Goal: Task Accomplishment & Management: Complete application form

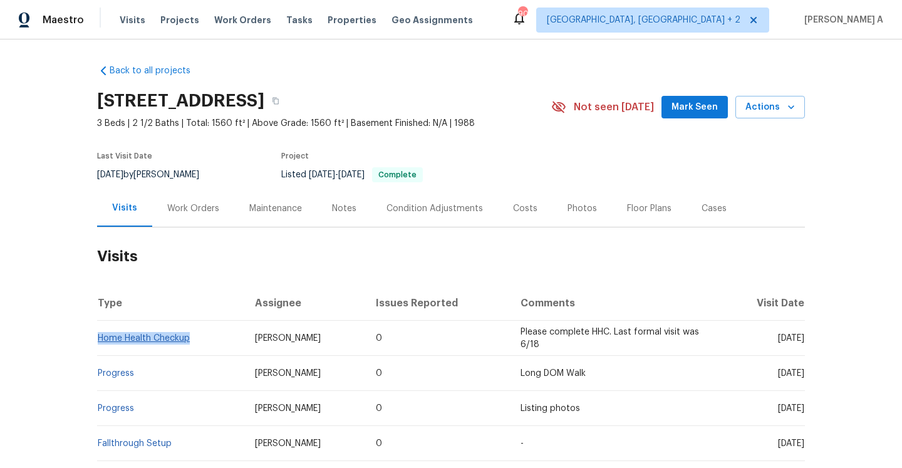
drag, startPoint x: 193, startPoint y: 340, endPoint x: 98, endPoint y: 339, distance: 94.6
click at [98, 339] on td "Home Health Checkup" at bounding box center [171, 338] width 148 height 35
copy link "Home Health Checkup"
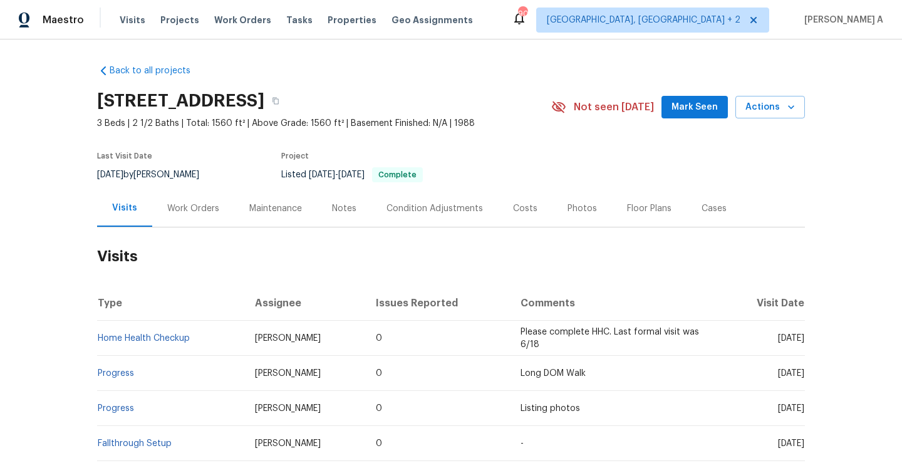
click at [190, 215] on div "Work Orders" at bounding box center [193, 208] width 82 height 37
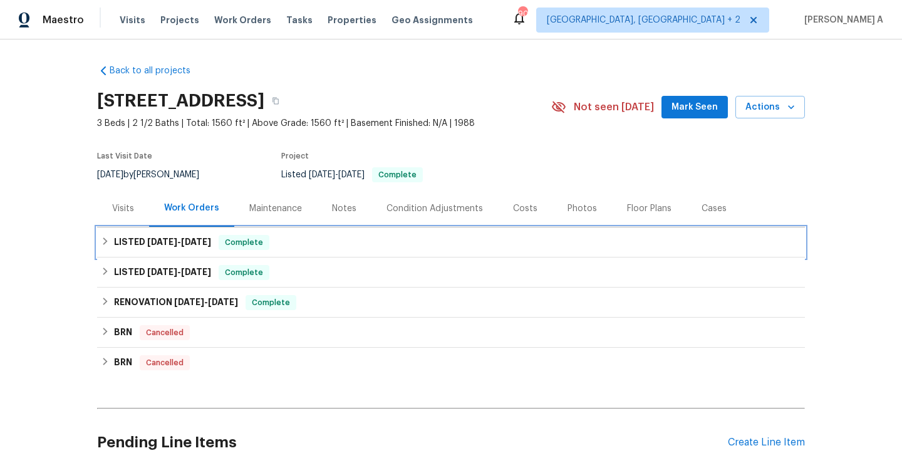
click at [197, 243] on span "6/6/25" at bounding box center [196, 241] width 30 height 9
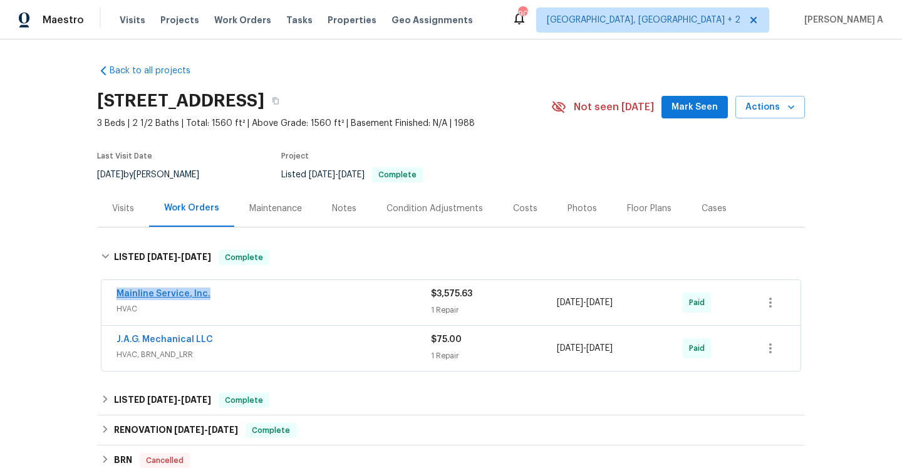
drag, startPoint x: 213, startPoint y: 292, endPoint x: 118, endPoint y: 292, distance: 94.6
click at [118, 292] on div "Mainline Service, Inc." at bounding box center [273, 294] width 314 height 15
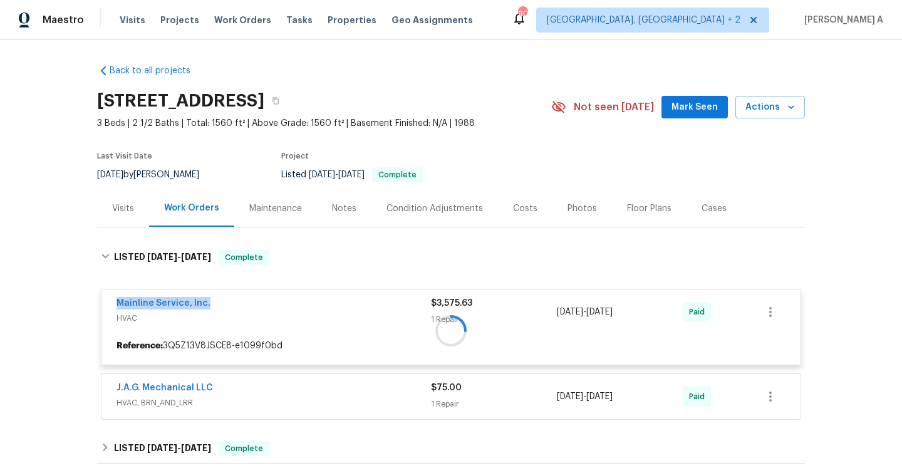
copy link "Mainline Service, Inc."
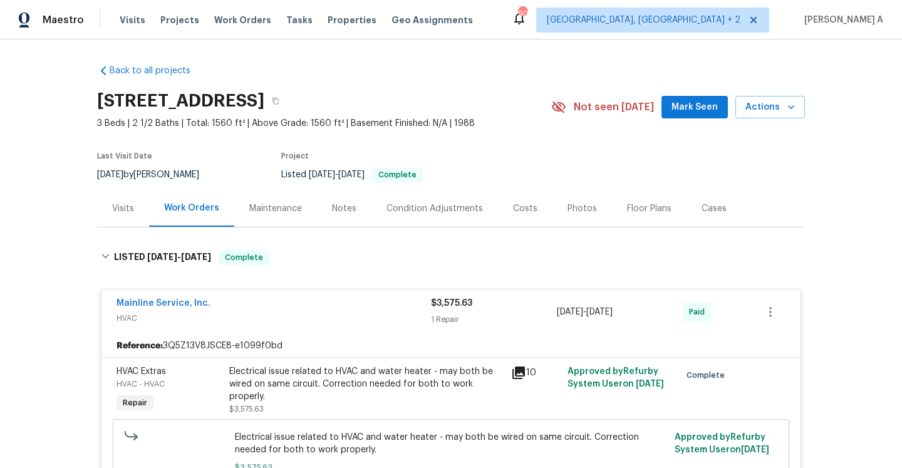
click at [125, 205] on div "Visits" at bounding box center [123, 208] width 22 height 13
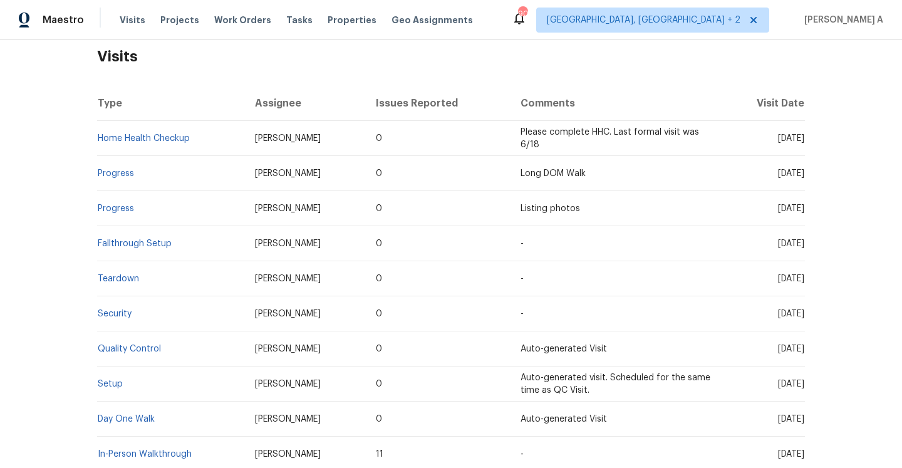
scroll to position [207, 0]
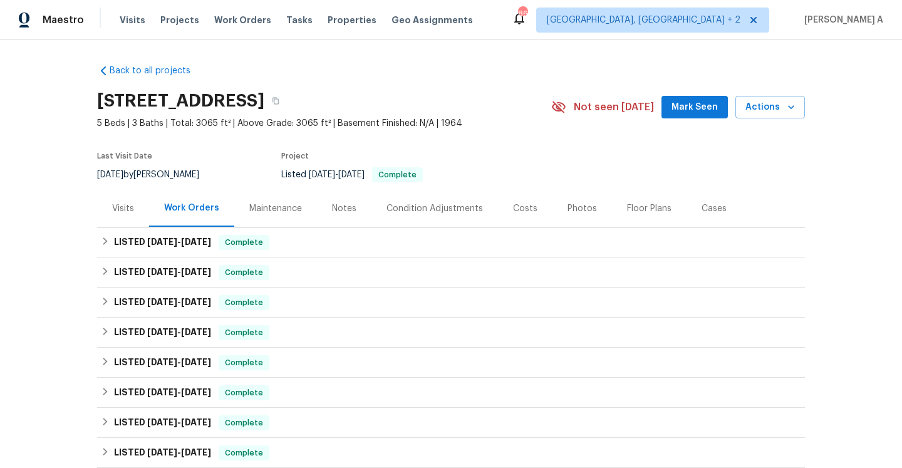
click at [132, 210] on div "Visits" at bounding box center [123, 208] width 22 height 13
click at [132, 200] on div "Visits" at bounding box center [123, 208] width 52 height 37
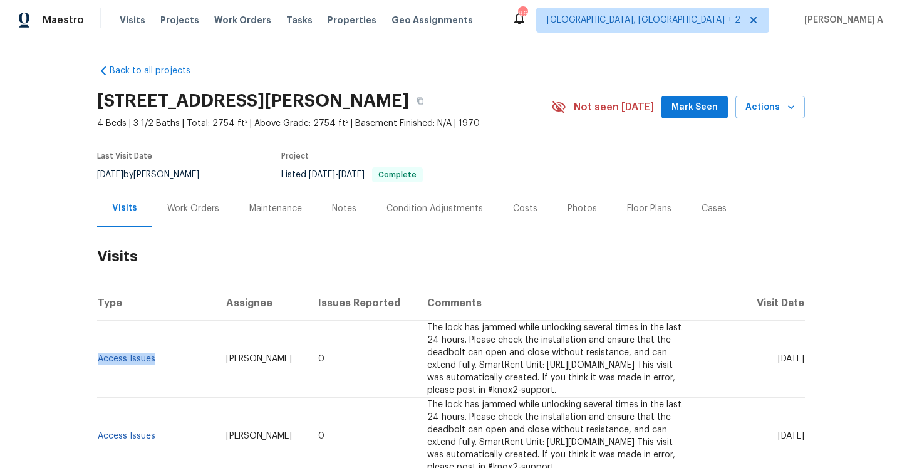
drag, startPoint x: 165, startPoint y: 368, endPoint x: 98, endPoint y: 370, distance: 67.7
click at [98, 369] on td "Access Issues" at bounding box center [156, 359] width 119 height 77
copy link "Access Issues"
click at [198, 212] on div "Work Orders" at bounding box center [193, 208] width 52 height 13
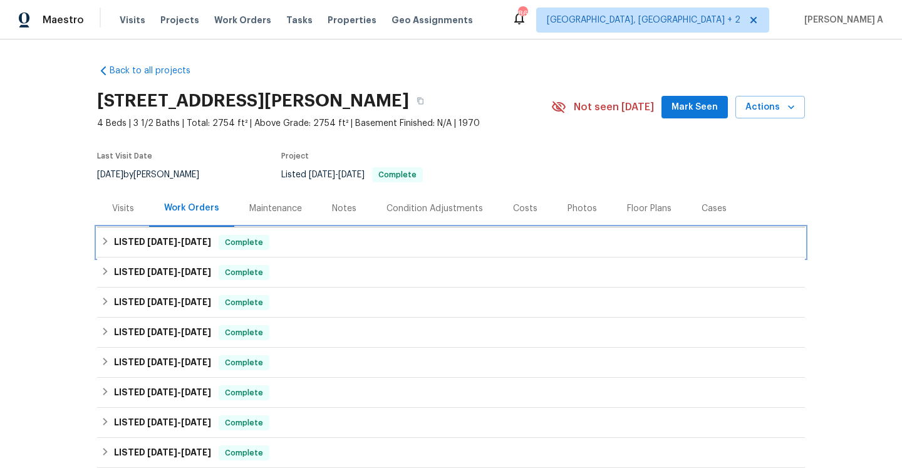
click at [206, 248] on h6 "LISTED 9/11/25 - 9/16/25" at bounding box center [162, 242] width 97 height 15
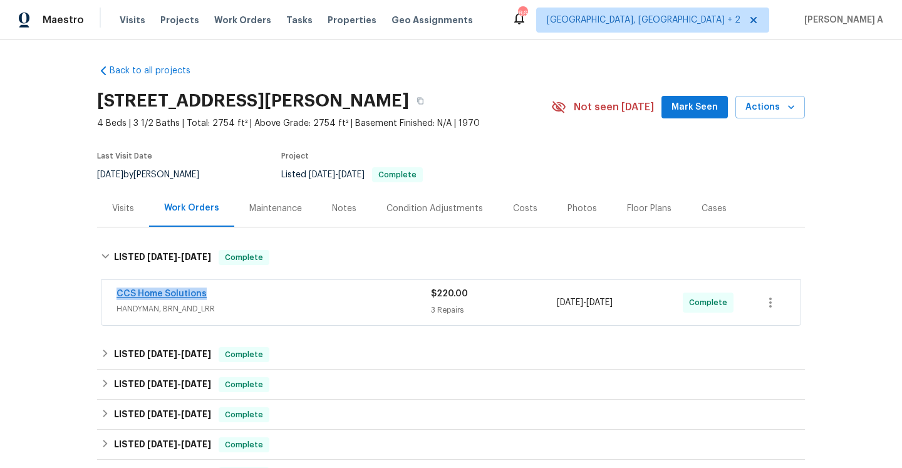
drag, startPoint x: 206, startPoint y: 297, endPoint x: 118, endPoint y: 297, distance: 87.7
click at [118, 297] on div "CCS Home Solutions" at bounding box center [273, 294] width 314 height 15
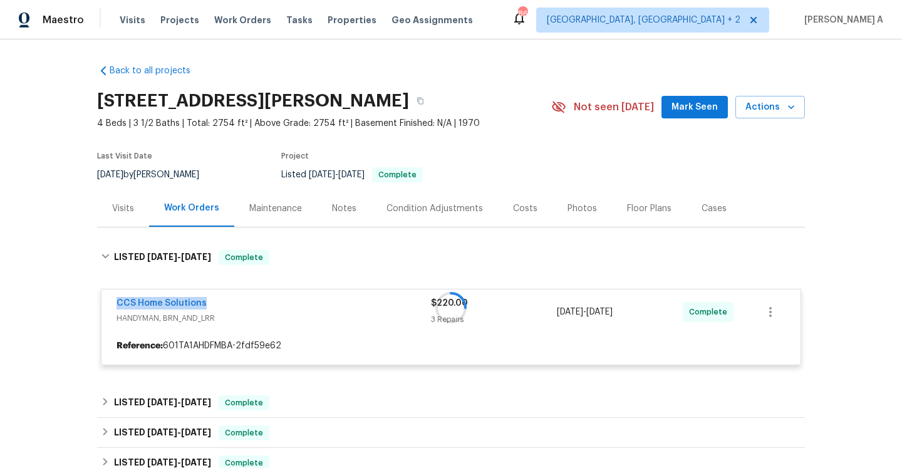
copy link "CCS Home Solutions"
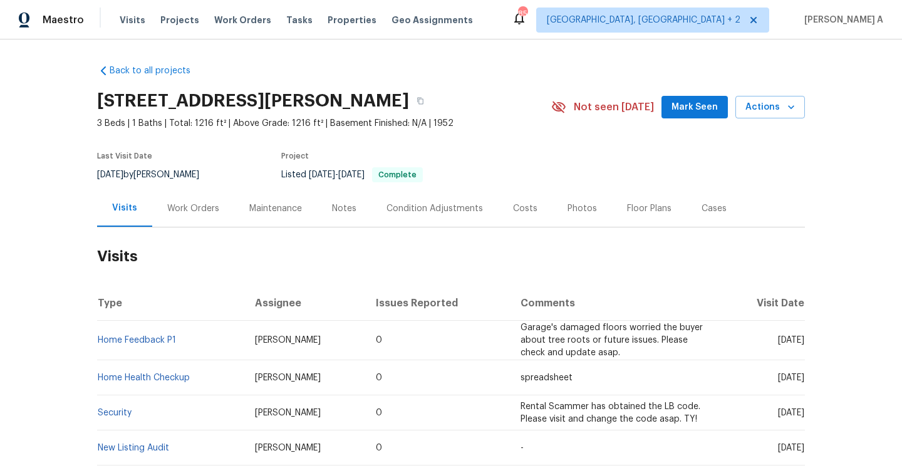
click at [172, 210] on div "Work Orders" at bounding box center [193, 208] width 52 height 13
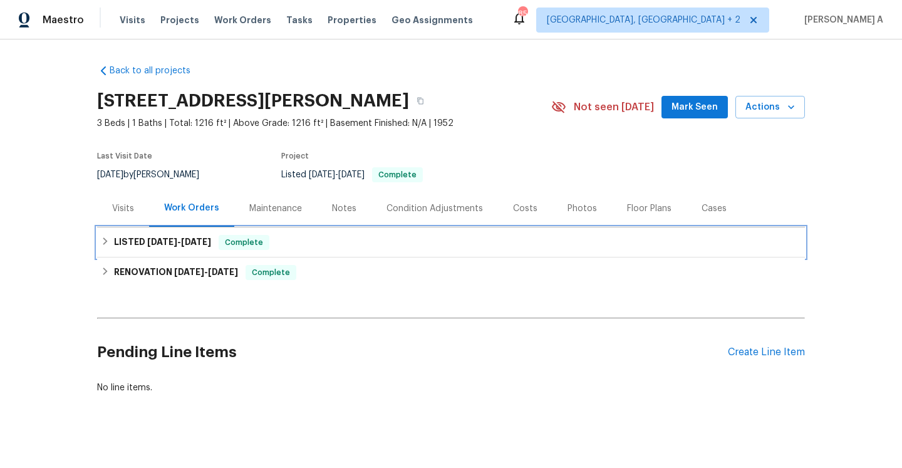
click at [158, 246] on h6 "LISTED [DATE] - [DATE]" at bounding box center [162, 242] width 97 height 15
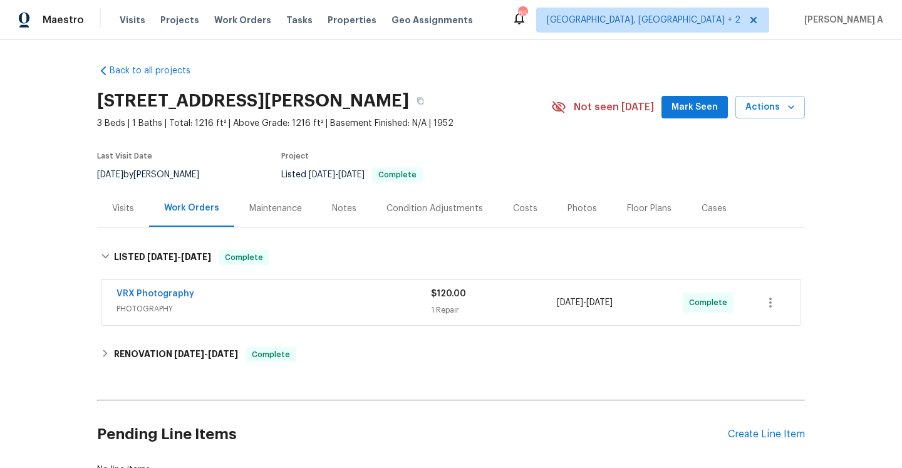
click at [137, 210] on div "Visits" at bounding box center [123, 208] width 52 height 37
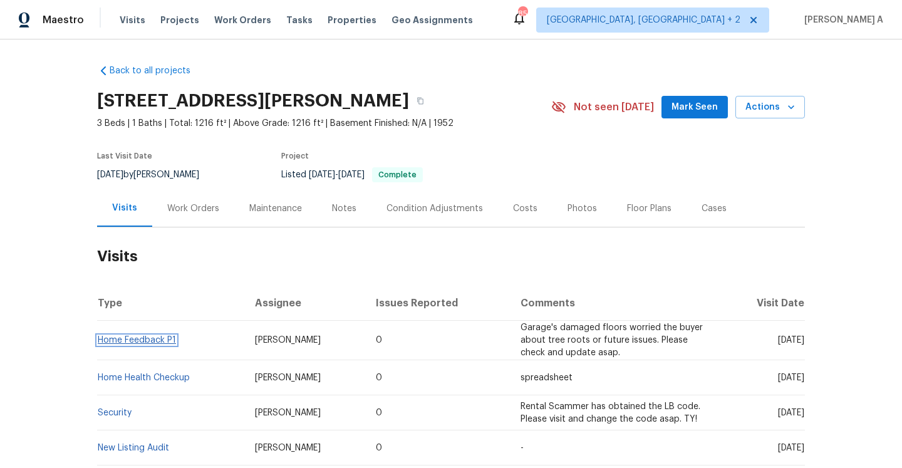
click at [139, 341] on link "Home Feedback P1" at bounding box center [137, 340] width 78 height 9
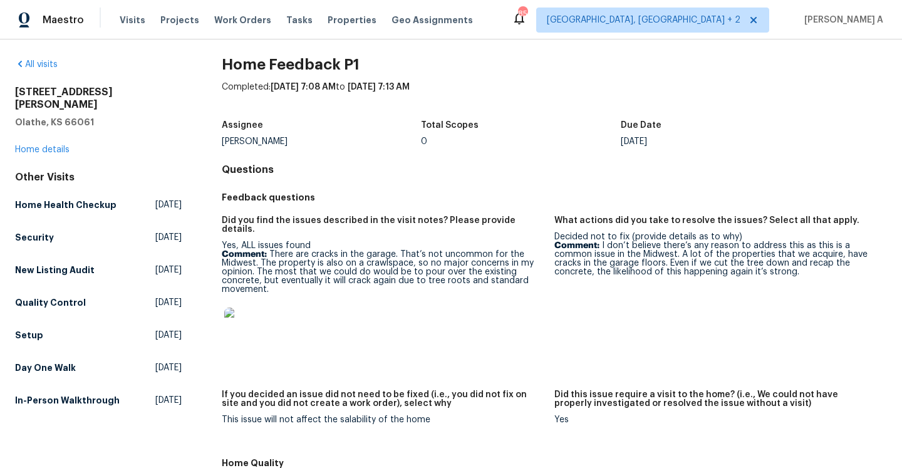
scroll to position [8, 0]
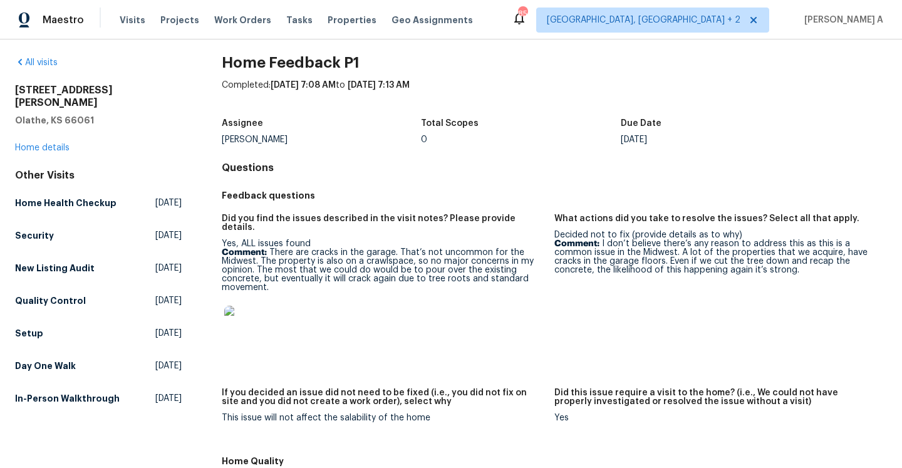
click at [48, 141] on div "[STREET_ADDRESS][PERSON_NAME] Home details" at bounding box center [98, 119] width 167 height 70
click at [48, 143] on link "Home details" at bounding box center [42, 147] width 54 height 9
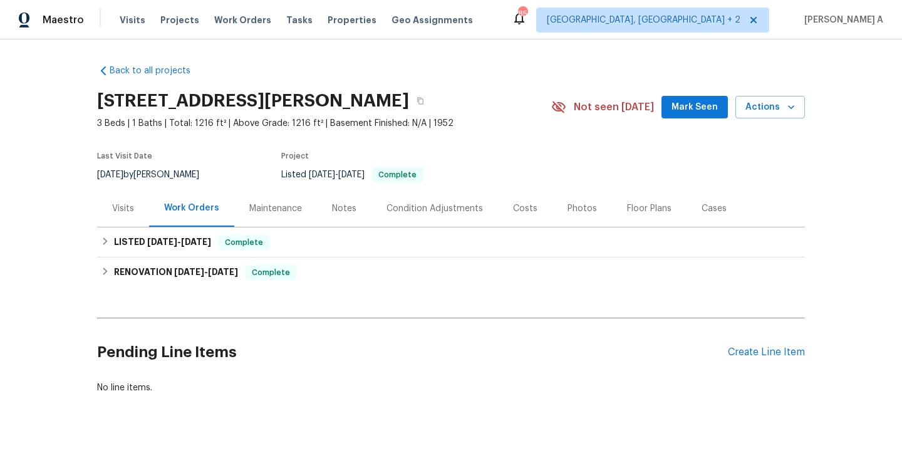
click at [120, 215] on div "Visits" at bounding box center [123, 208] width 52 height 37
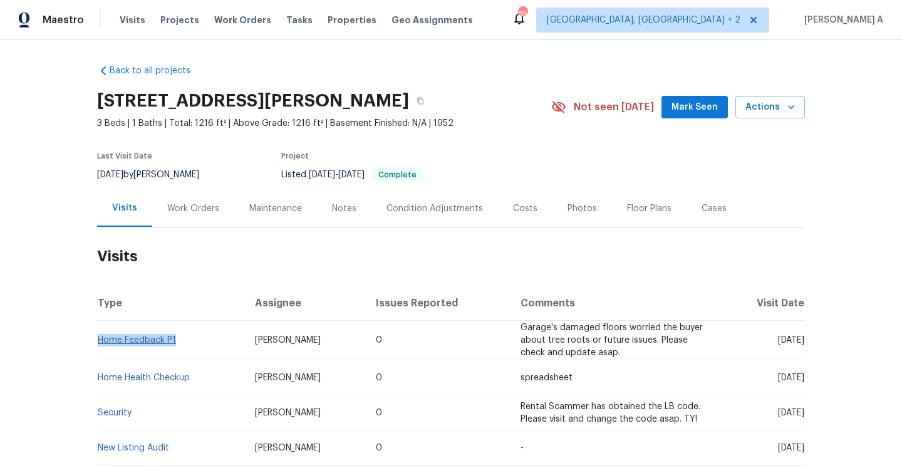
drag, startPoint x: 182, startPoint y: 344, endPoint x: 100, endPoint y: 343, distance: 82.1
click at [100, 343] on td "Home Feedback P1" at bounding box center [171, 340] width 148 height 39
copy link "Home Feedback P1"
click at [192, 200] on div "Work Orders" at bounding box center [193, 208] width 82 height 37
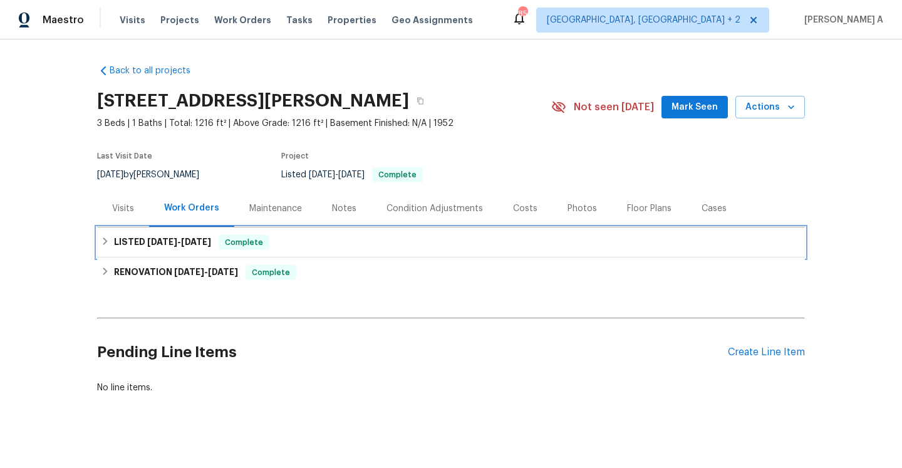
click at [199, 244] on span "[DATE]" at bounding box center [196, 241] width 30 height 9
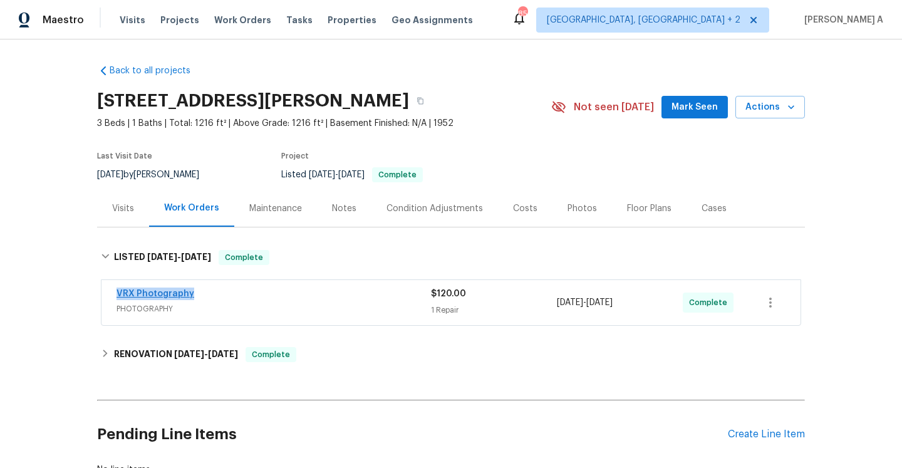
drag, startPoint x: 197, startPoint y: 296, endPoint x: 119, endPoint y: 296, distance: 78.3
click at [119, 296] on div "VRX Photography" at bounding box center [273, 294] width 314 height 15
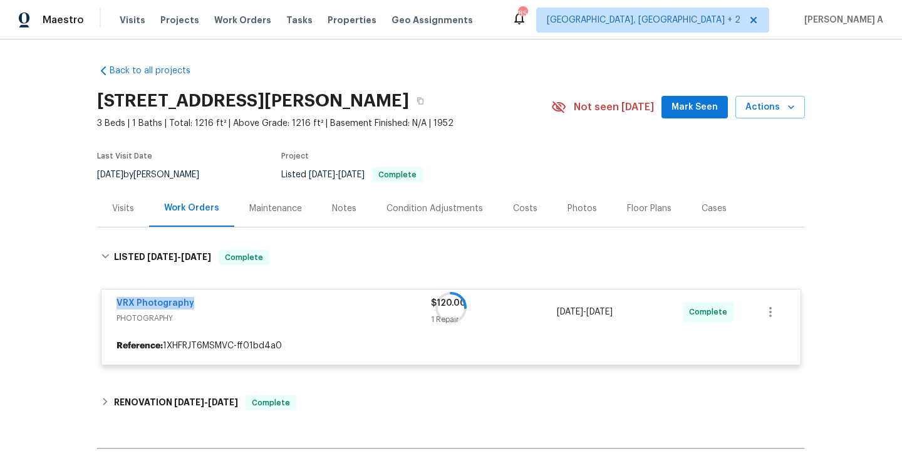
copy link "VRX Photography"
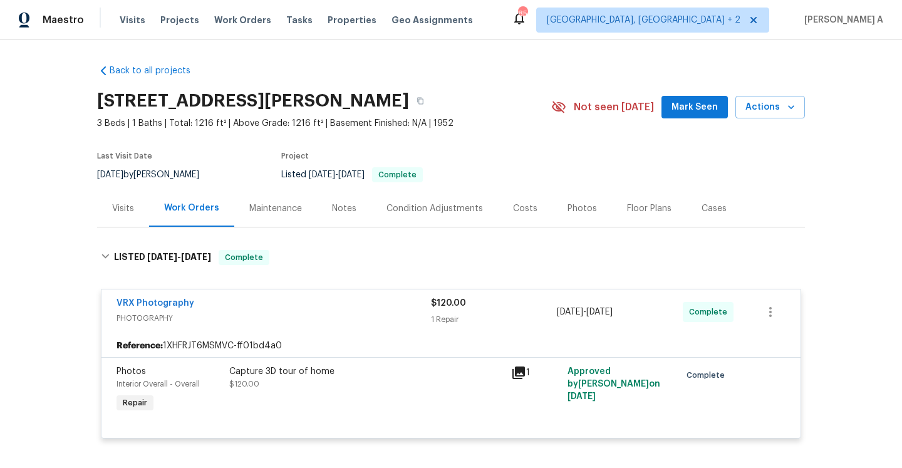
click at [122, 216] on div "Visits" at bounding box center [123, 208] width 52 height 37
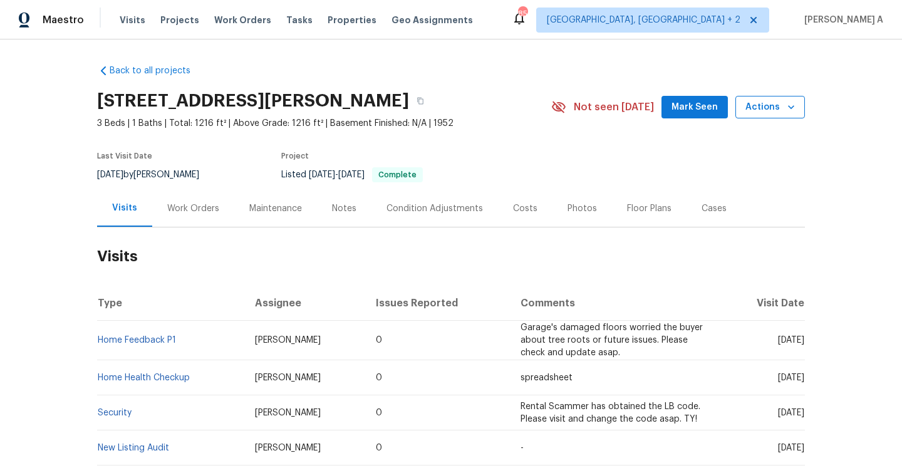
click at [763, 107] on span "Actions" at bounding box center [769, 108] width 49 height 16
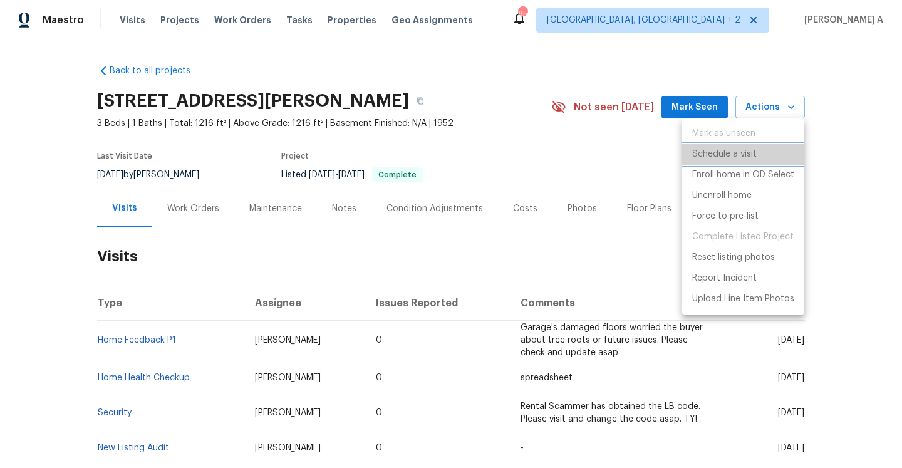
click at [744, 153] on p "Schedule a visit" at bounding box center [724, 154] width 65 height 13
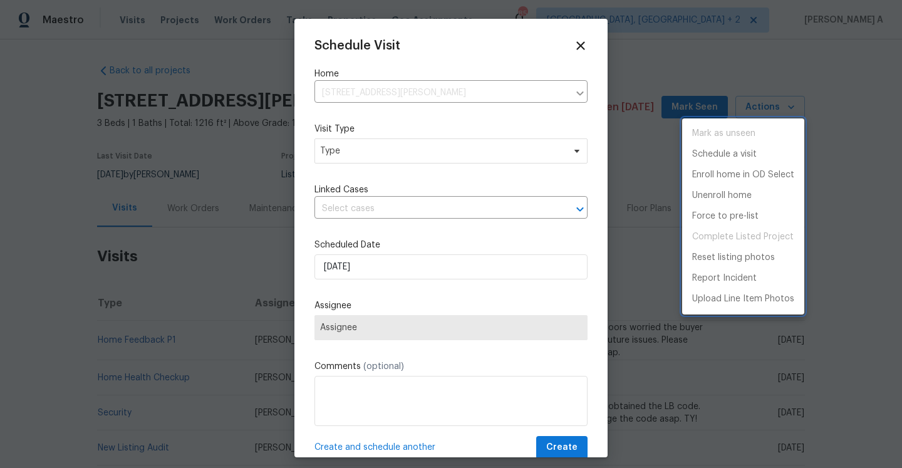
click at [415, 150] on div at bounding box center [451, 234] width 902 height 468
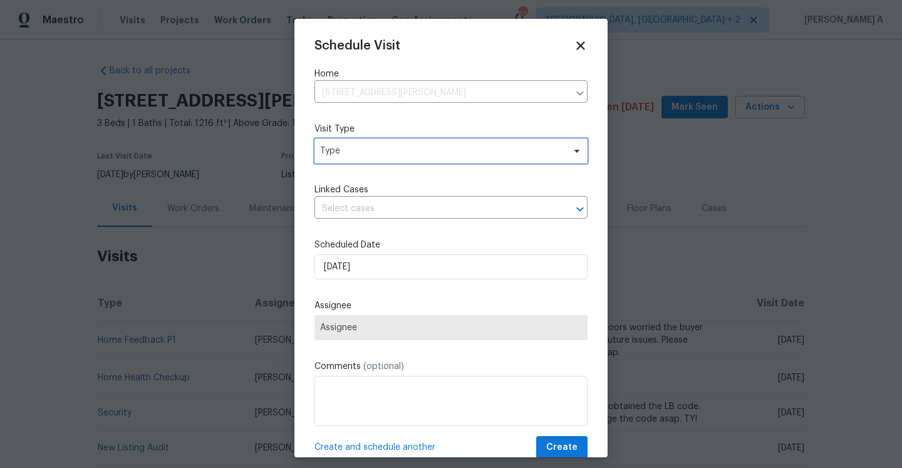
click at [415, 150] on span "Type" at bounding box center [442, 151] width 244 height 13
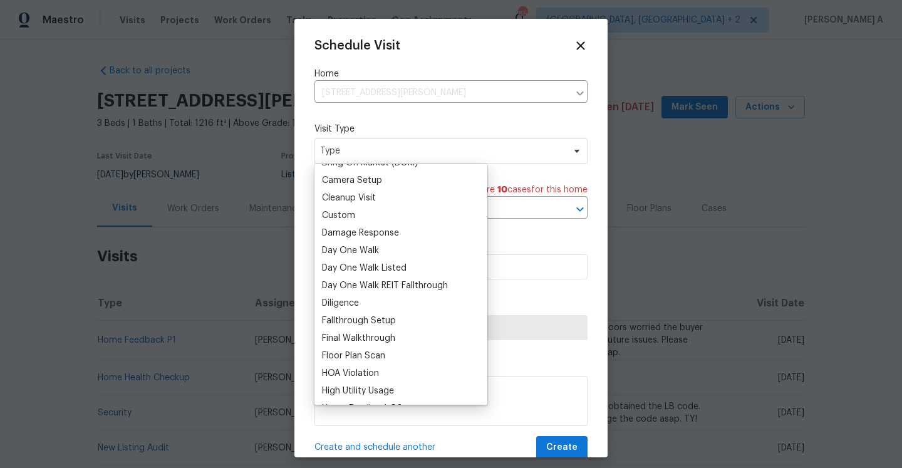
scroll to position [259, 0]
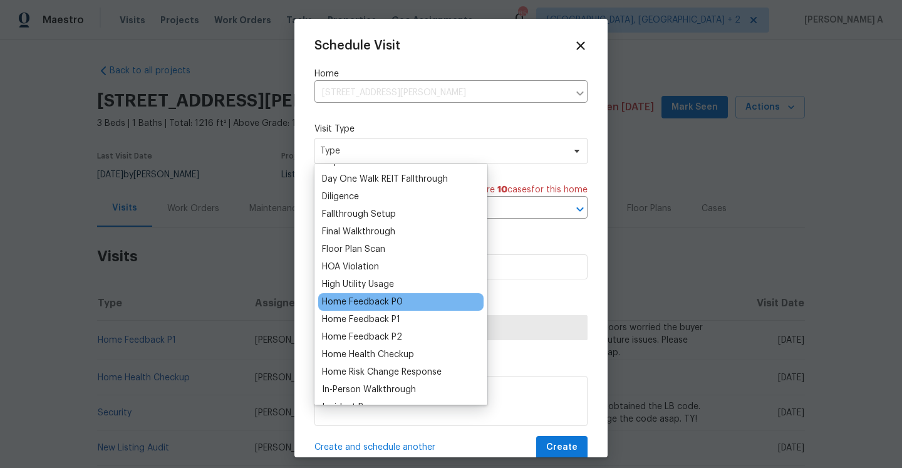
click at [391, 305] on div "Home Feedback P0" at bounding box center [362, 302] width 81 height 13
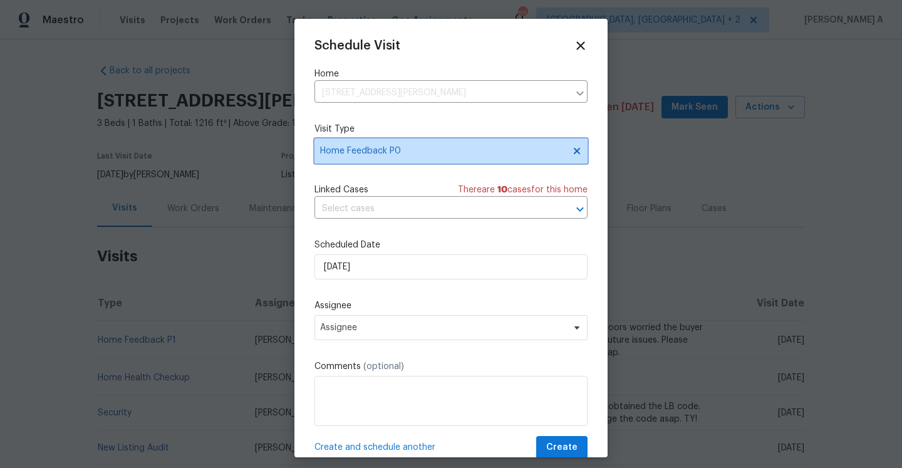
click at [360, 162] on span "Home Feedback P0" at bounding box center [450, 150] width 273 height 25
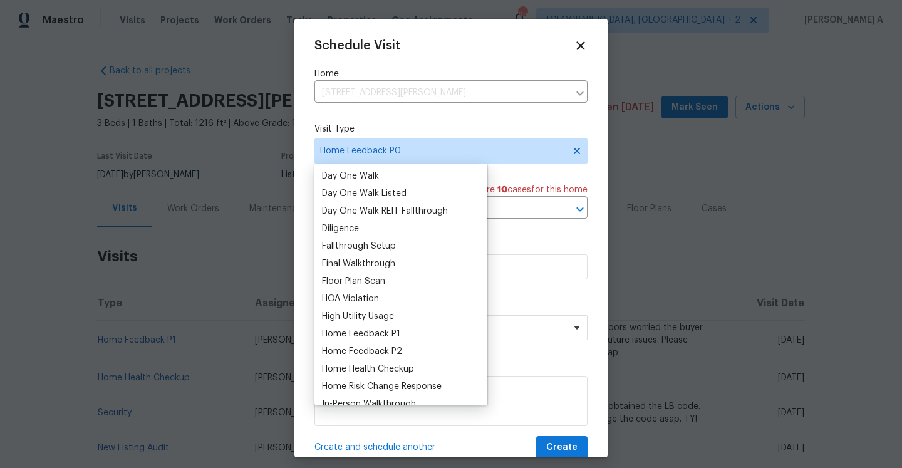
scroll to position [350, 0]
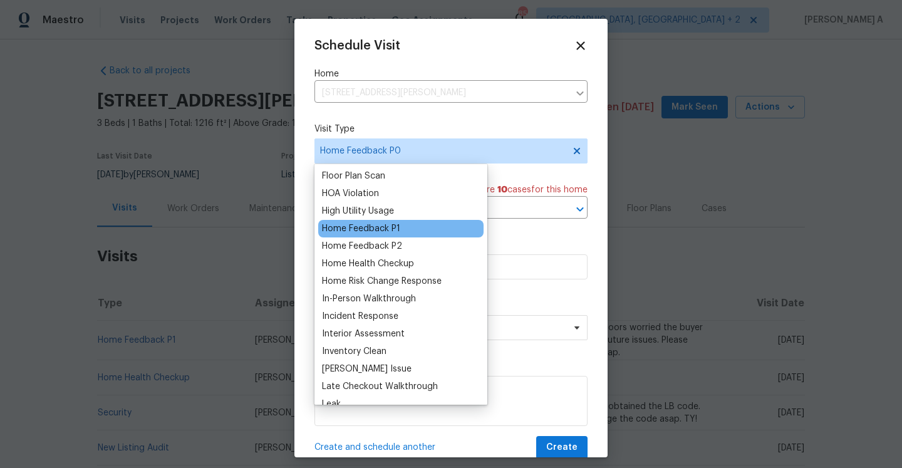
click at [376, 225] on div "Home Feedback P1" at bounding box center [361, 228] width 78 height 13
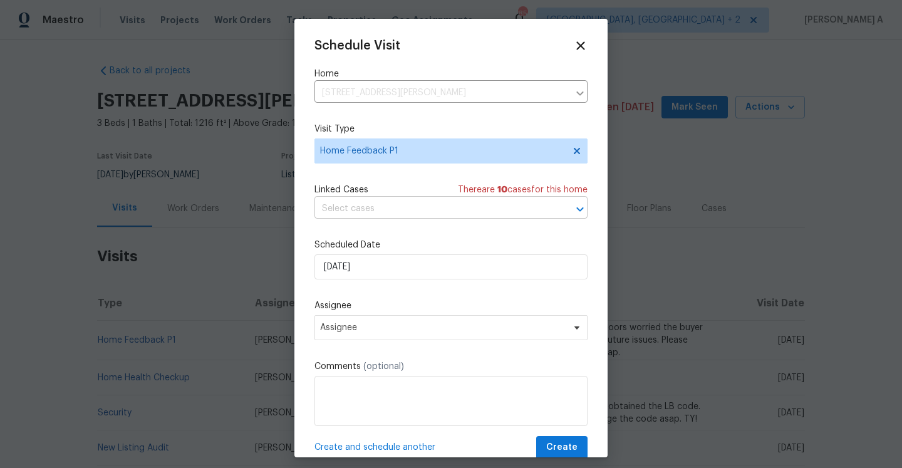
click at [372, 210] on input "text" at bounding box center [433, 208] width 238 height 19
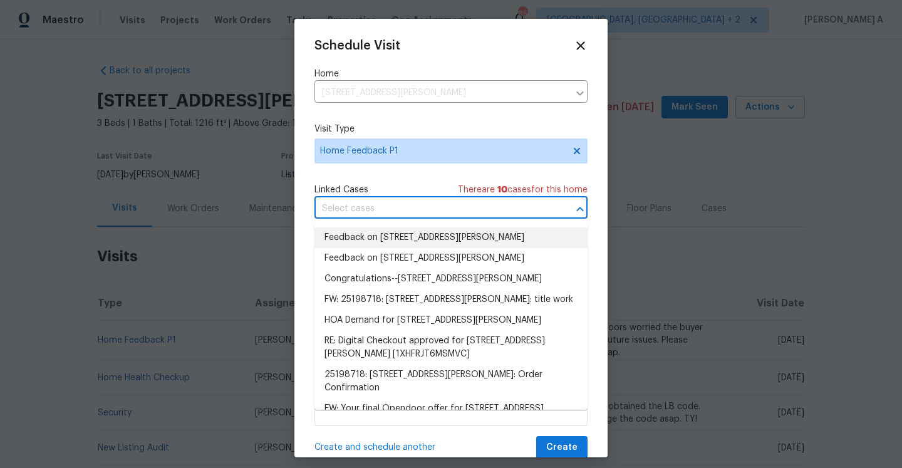
click at [377, 230] on li "Feedback on [STREET_ADDRESS][PERSON_NAME]" at bounding box center [450, 237] width 273 height 21
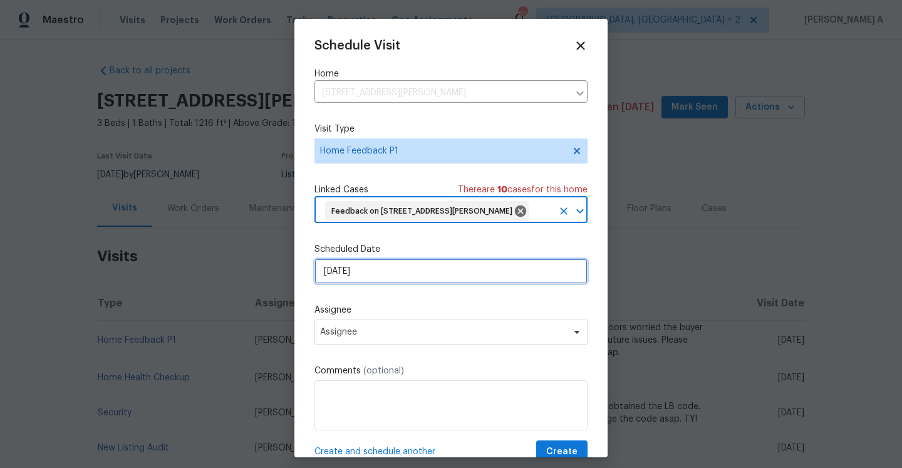
click at [383, 267] on input "[DATE]" at bounding box center [450, 271] width 273 height 25
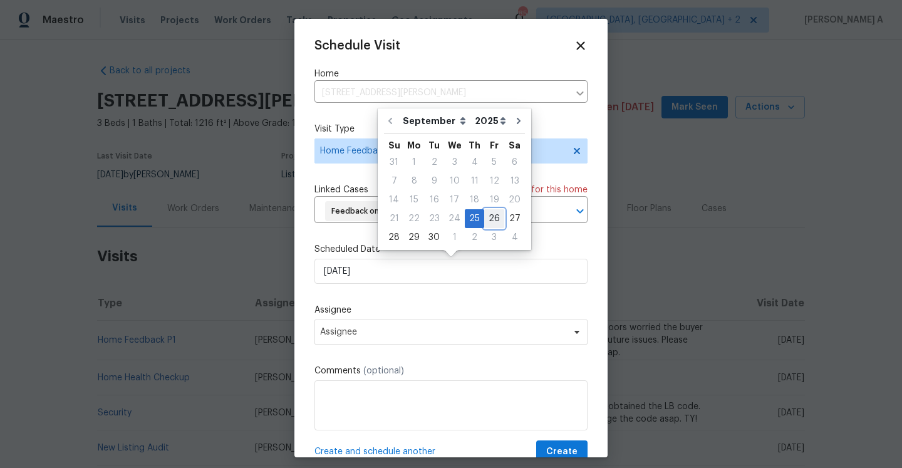
drag, startPoint x: 485, startPoint y: 225, endPoint x: 472, endPoint y: 239, distance: 18.6
click at [485, 225] on div "26" at bounding box center [494, 219] width 20 height 18
type input "[DATE]"
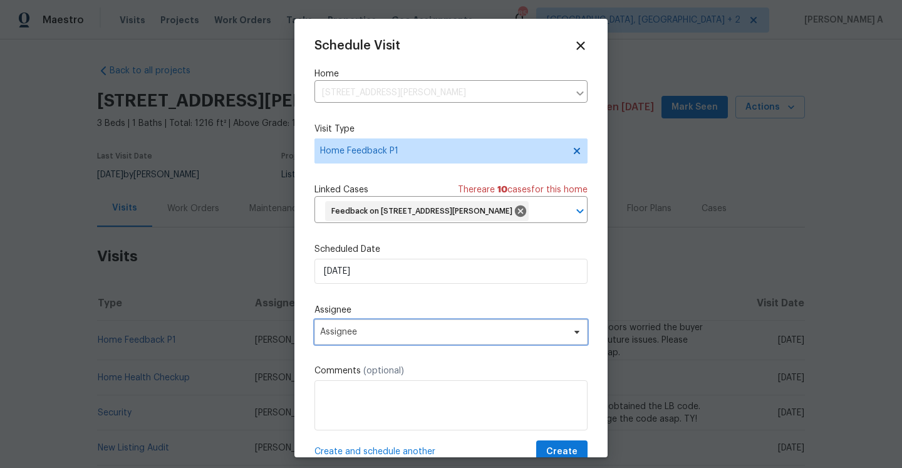
click at [416, 328] on span "Assignee" at bounding box center [443, 332] width 246 height 10
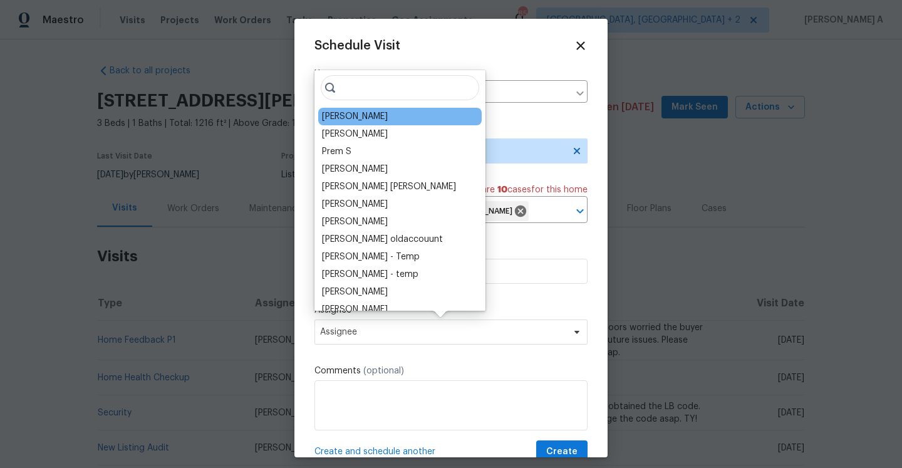
click at [356, 120] on div "[PERSON_NAME]" at bounding box center [355, 116] width 66 height 13
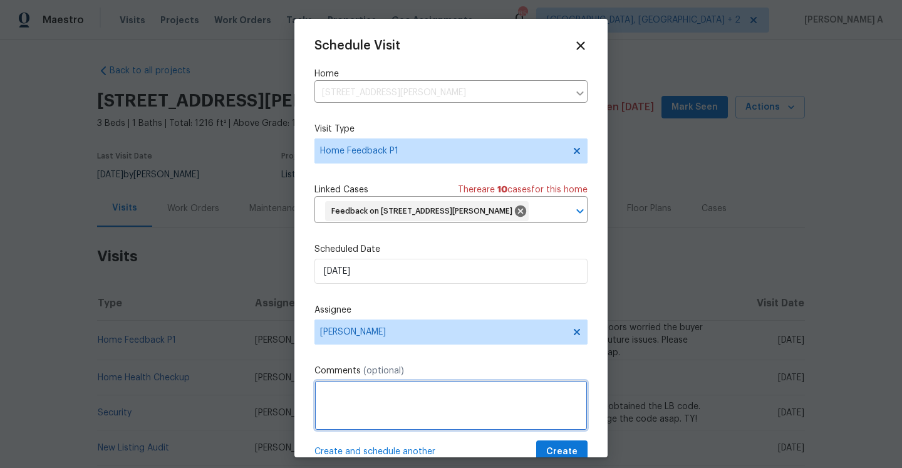
click at [415, 408] on textarea at bounding box center [450, 405] width 273 height 50
paste textarea "BA was unable to access home. The keypad worked, but the doorknob was locked. K…"
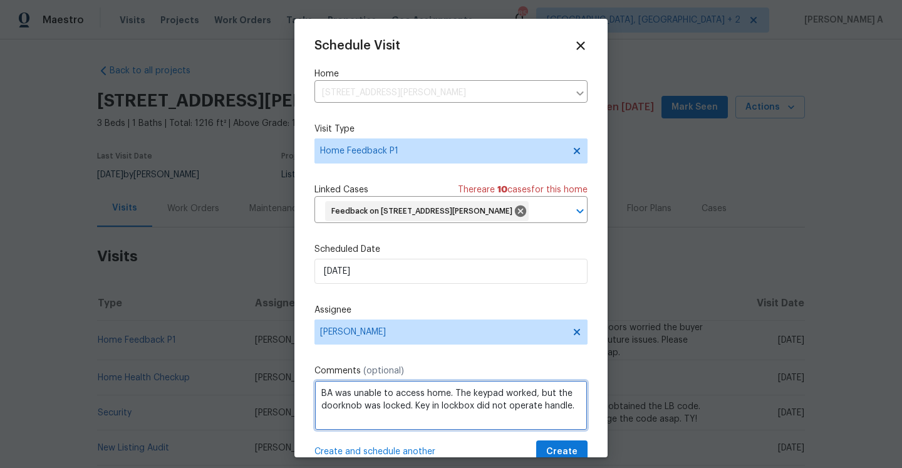
paste textarea "This is the first issue reported for access. This was reported by [PERSON_NAME]…"
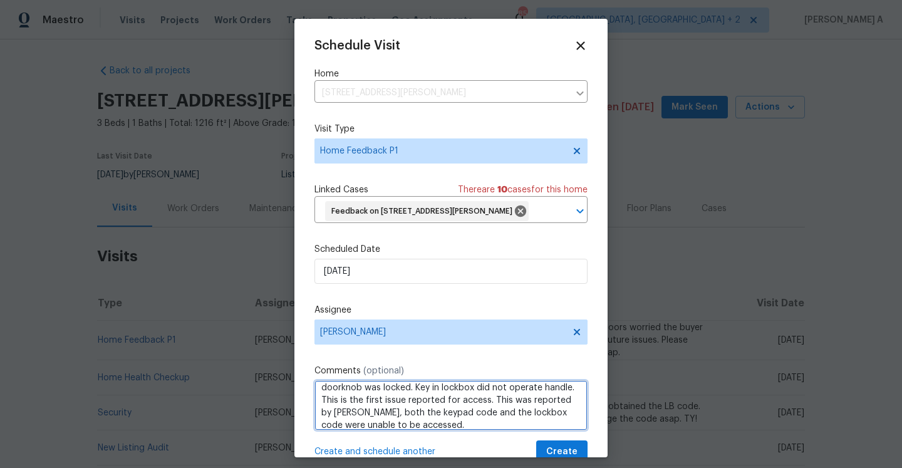
click at [432, 425] on textarea "BA was unable to access home. The keypad worked, but the doorknob was locked. K…" at bounding box center [450, 405] width 273 height 50
type textarea "BA was unable to access home. The keypad worked, but the doorknob was locked. K…"
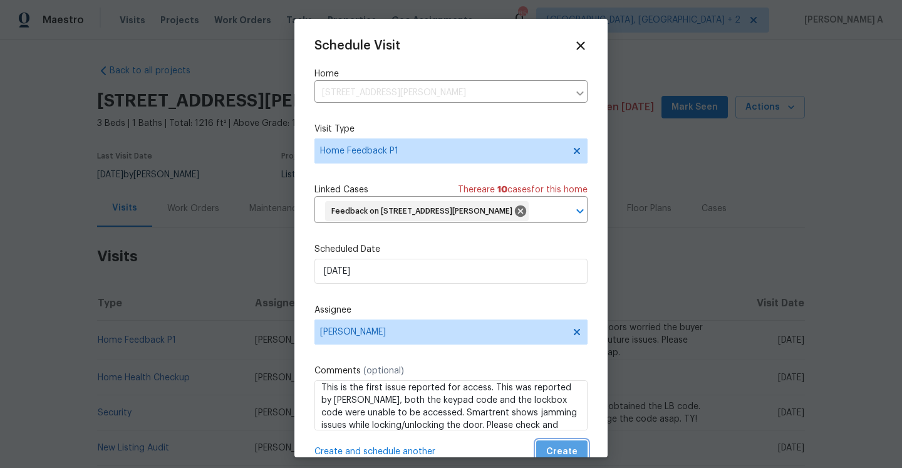
click at [562, 445] on span "Create" at bounding box center [561, 452] width 31 height 16
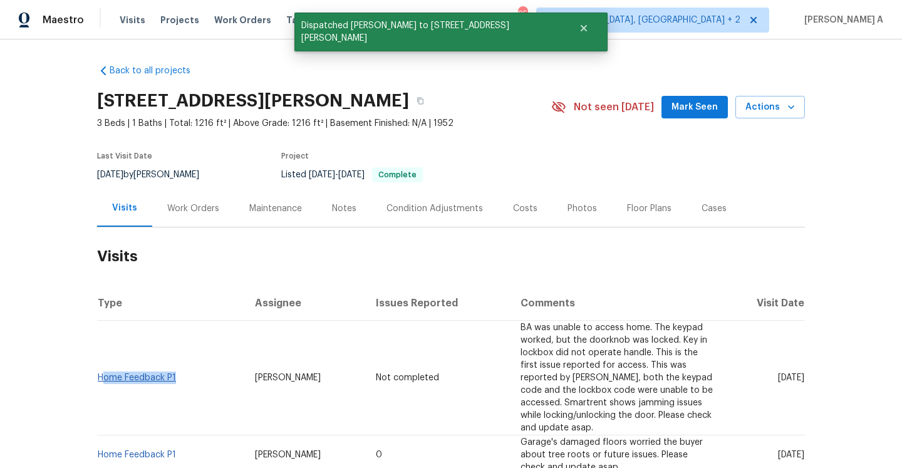
drag, startPoint x: 192, startPoint y: 372, endPoint x: 103, endPoint y: 375, distance: 89.0
click at [103, 375] on td "Home Feedback P1" at bounding box center [171, 378] width 148 height 115
copy link "Home Feedback P1"
